Goal: Task Accomplishment & Management: Use online tool/utility

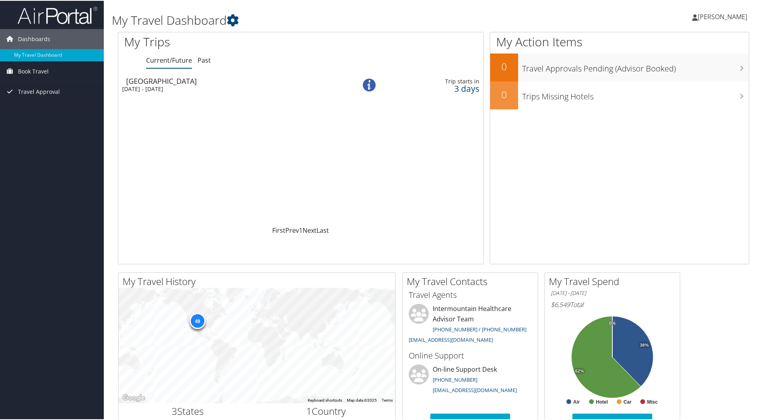
click at [172, 78] on div "Salt Lake City" at bounding box center [232, 80] width 213 height 7
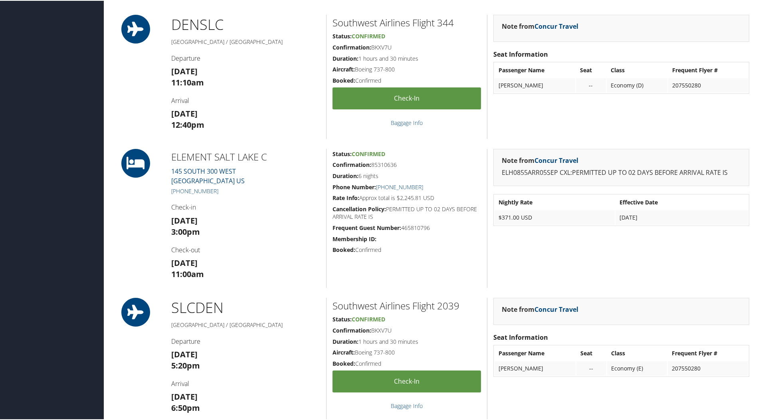
scroll to position [279, 0]
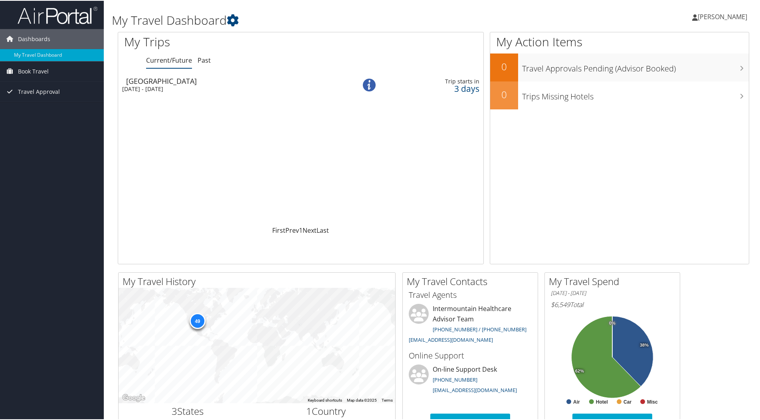
click at [185, 83] on div "Salt Lake City" at bounding box center [232, 80] width 213 height 7
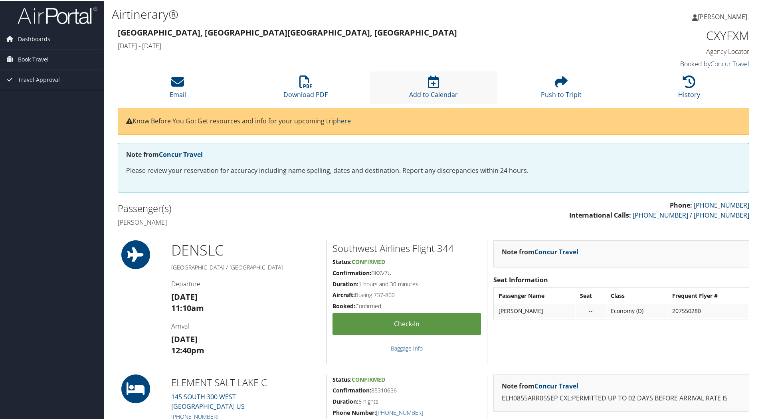
click at [425, 83] on li "Add to Calendar" at bounding box center [434, 87] width 128 height 32
click at [38, 58] on span "Book Travel" at bounding box center [33, 59] width 31 height 20
click at [42, 87] on link "Book/Manage Online Trips" at bounding box center [52, 87] width 104 height 12
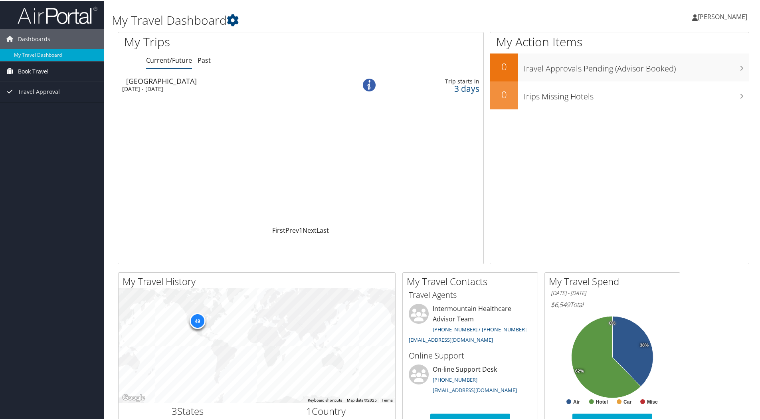
click at [61, 70] on link "Book Travel" at bounding box center [52, 71] width 104 height 20
click at [31, 95] on link "Book/Manage Online Trips" at bounding box center [52, 99] width 104 height 12
